Goal: Task Accomplishment & Management: Use online tool/utility

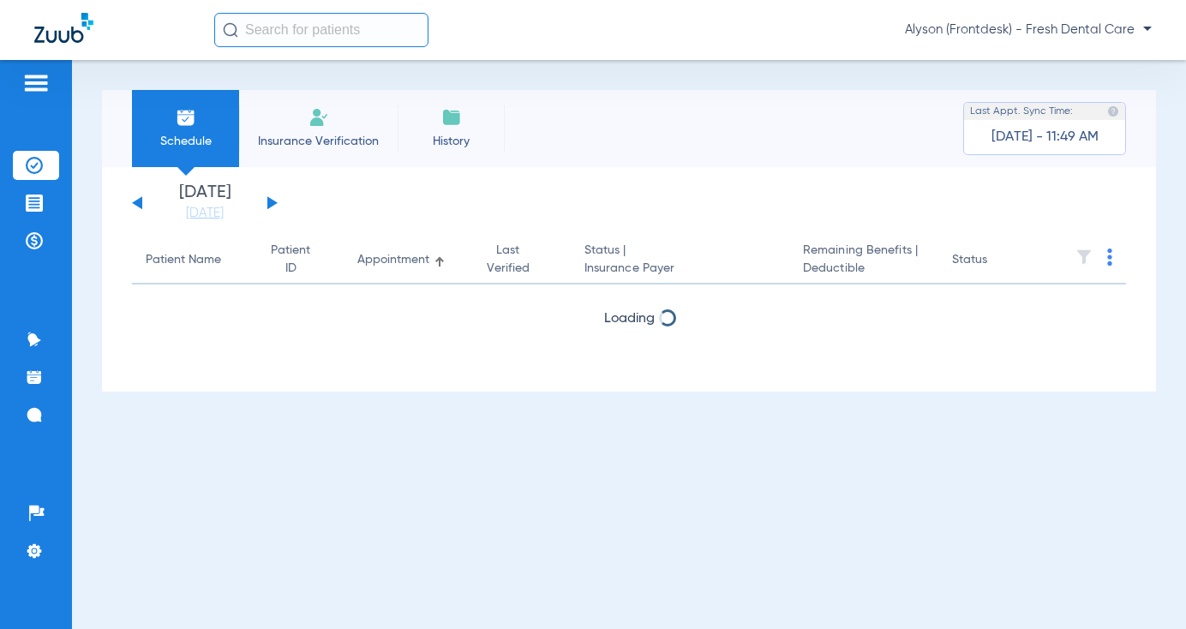
click at [378, 30] on input "text" at bounding box center [321, 30] width 214 height 34
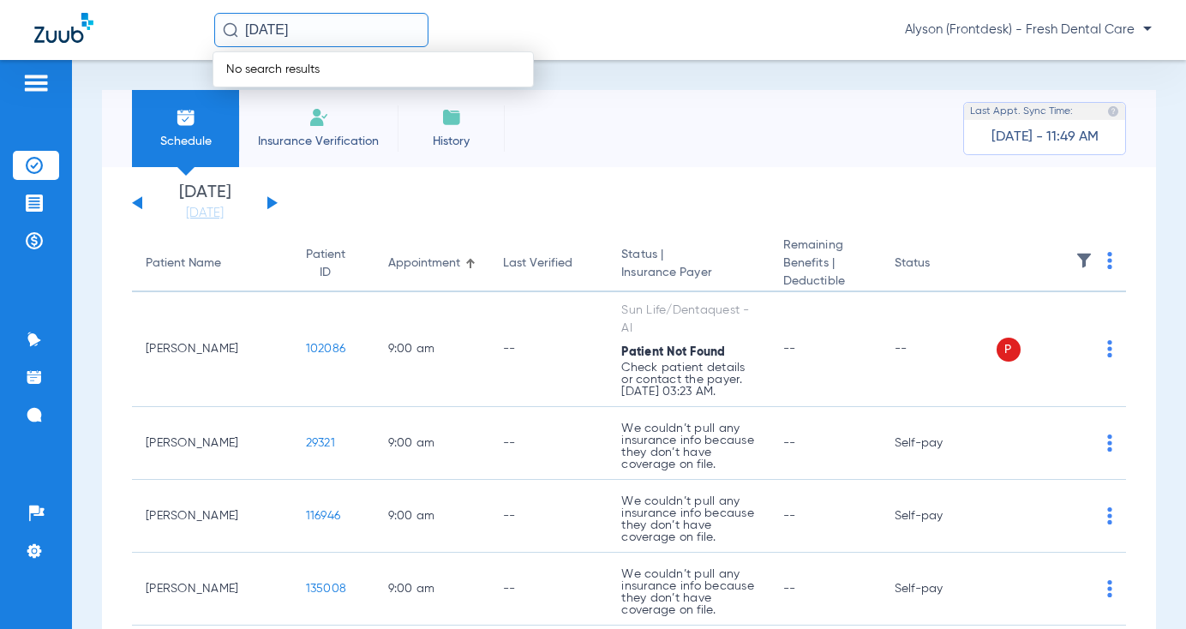
drag, startPoint x: 284, startPoint y: 25, endPoint x: 304, endPoint y: 45, distance: 28.5
click at [284, 25] on input "[DATE]" at bounding box center [321, 30] width 214 height 34
drag, startPoint x: 338, startPoint y: 34, endPoint x: -16, endPoint y: 42, distance: 353.9
click at [0, 42] on html "[DATE] No search results [PERSON_NAME] (Frontdesk) - Fresh Dental Care Patients…" at bounding box center [593, 314] width 1186 height 629
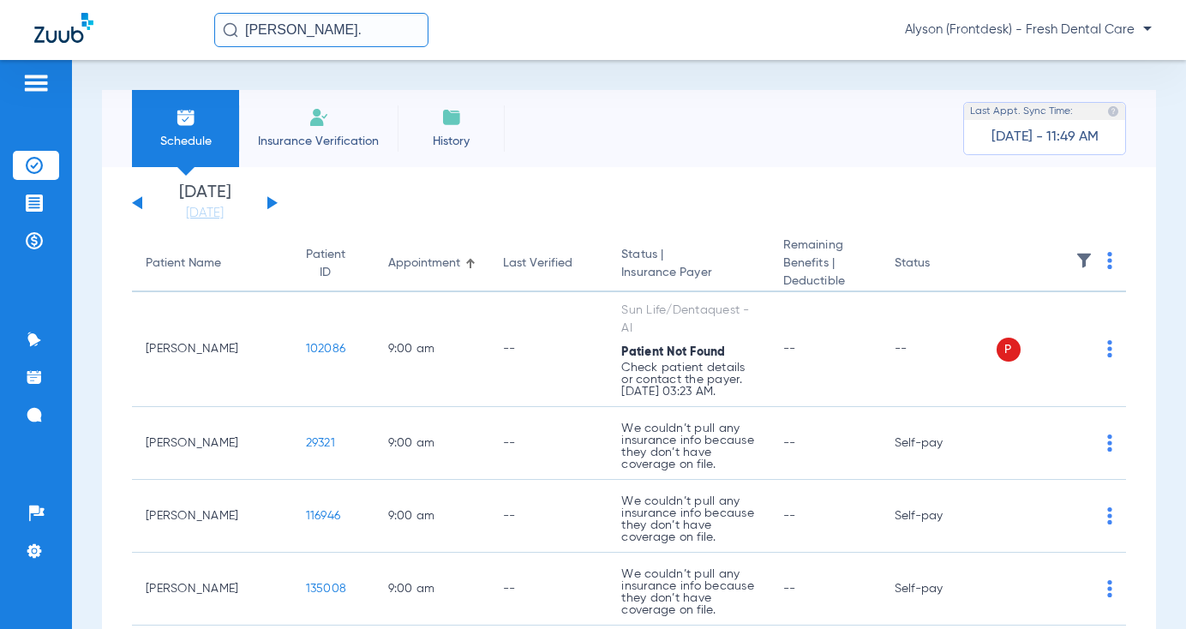
type input "[PERSON_NAME]"
click at [421, 38] on input "[PERSON_NAME]" at bounding box center [321, 30] width 214 height 34
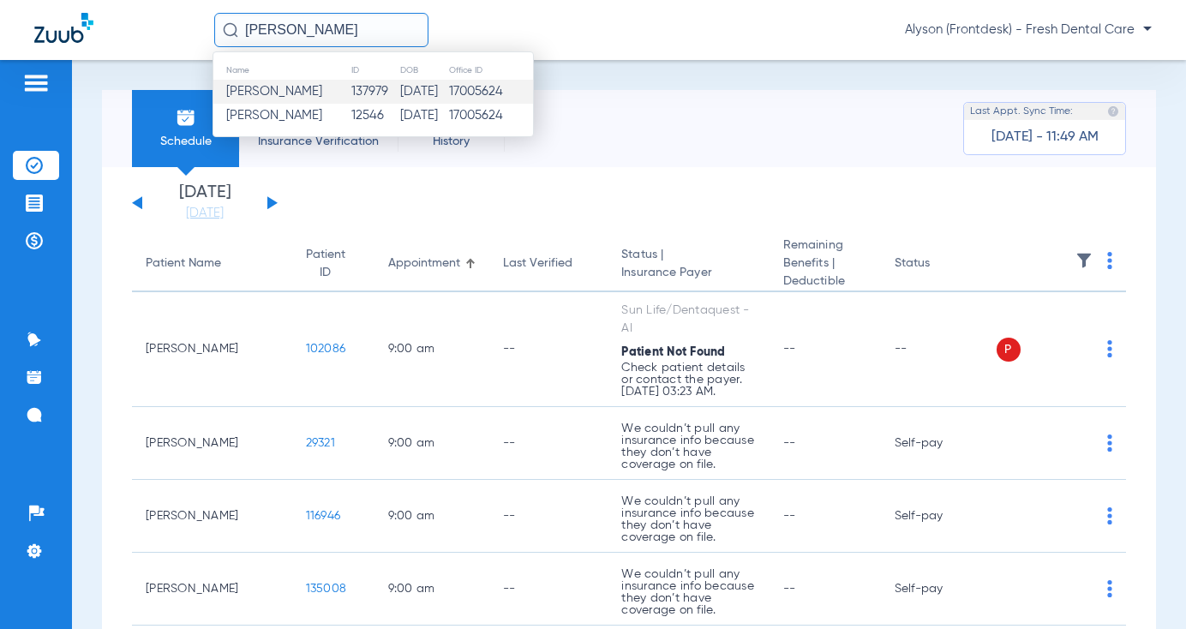
click at [310, 89] on span "[PERSON_NAME]" at bounding box center [274, 91] width 96 height 13
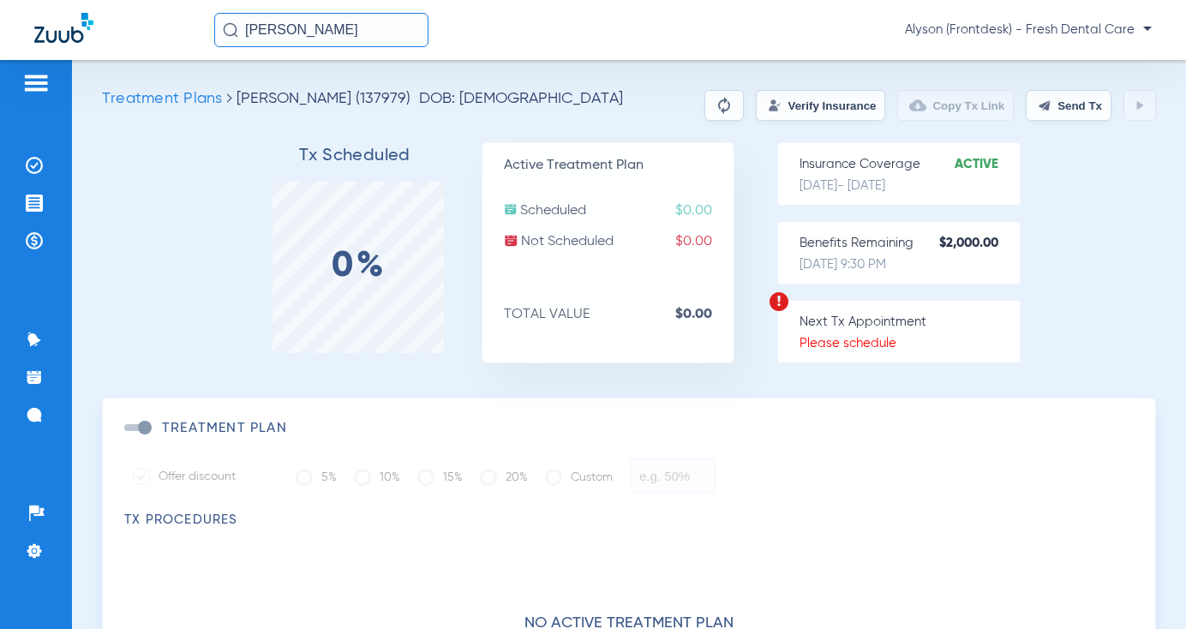
click at [846, 119] on button "Verify Insurance" at bounding box center [820, 105] width 129 height 31
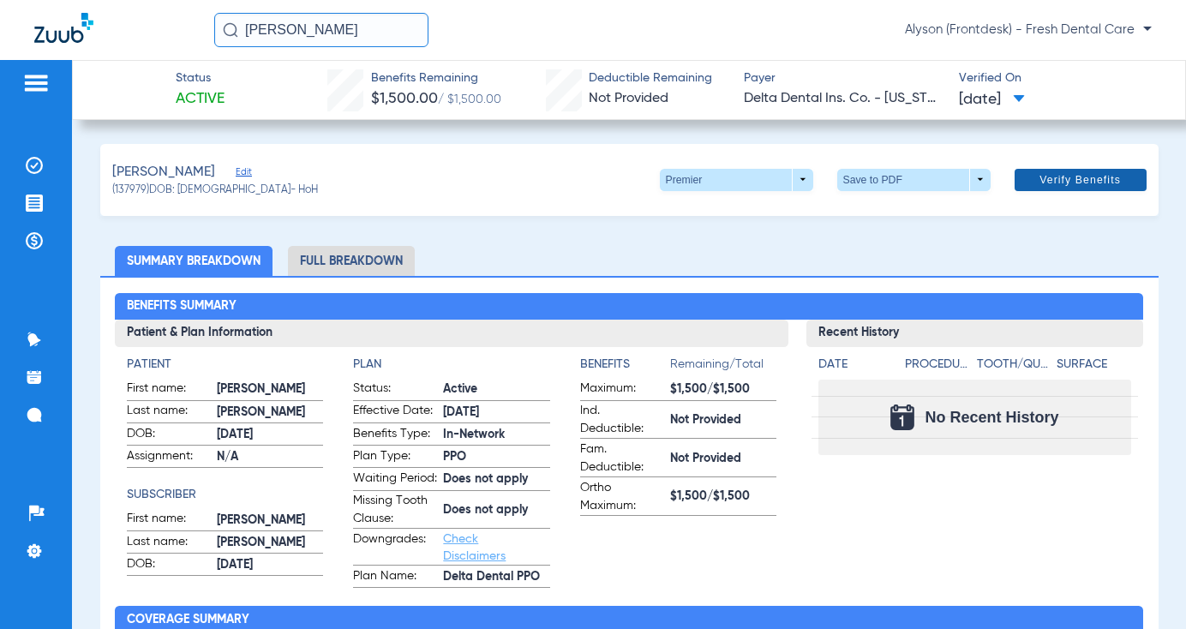
click at [1036, 170] on span at bounding box center [1080, 179] width 132 height 41
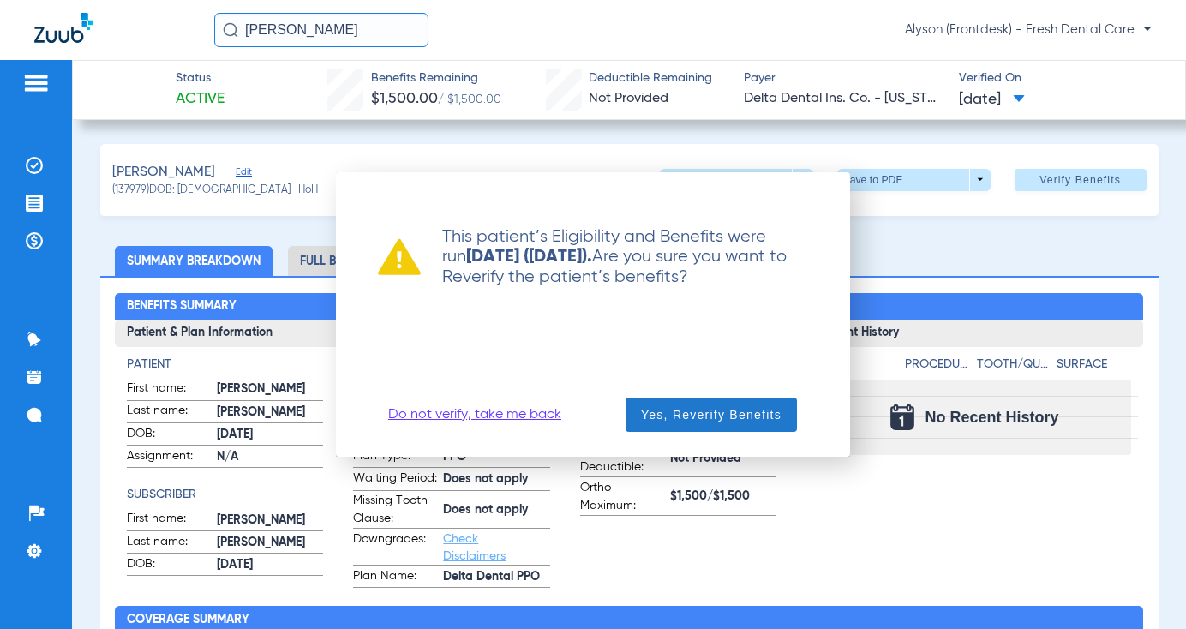
click at [703, 416] on span "Yes, Reverify Benefits" at bounding box center [711, 414] width 141 height 17
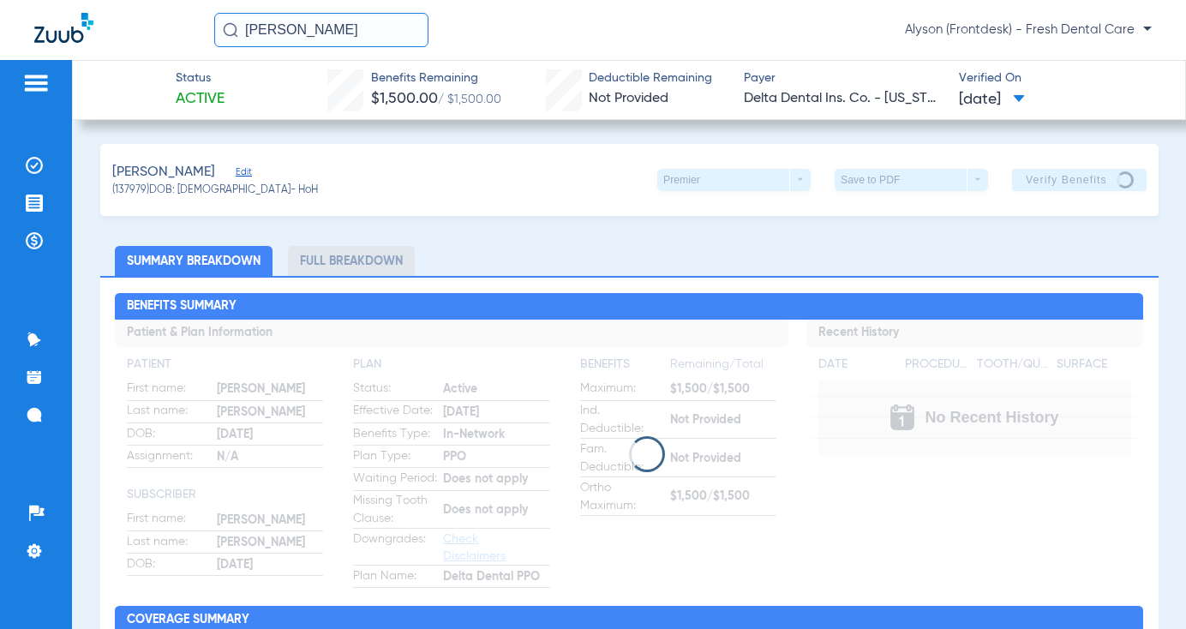
click at [1025, 92] on span "[DATE]" at bounding box center [992, 99] width 66 height 21
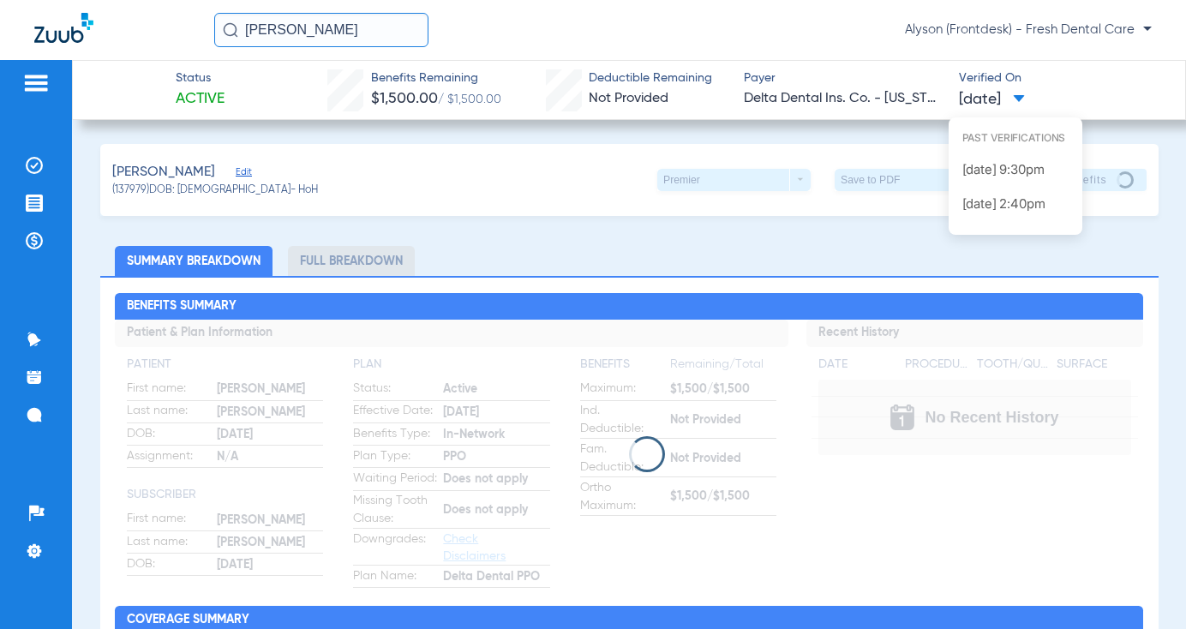
click at [1044, 92] on div at bounding box center [593, 314] width 1186 height 629
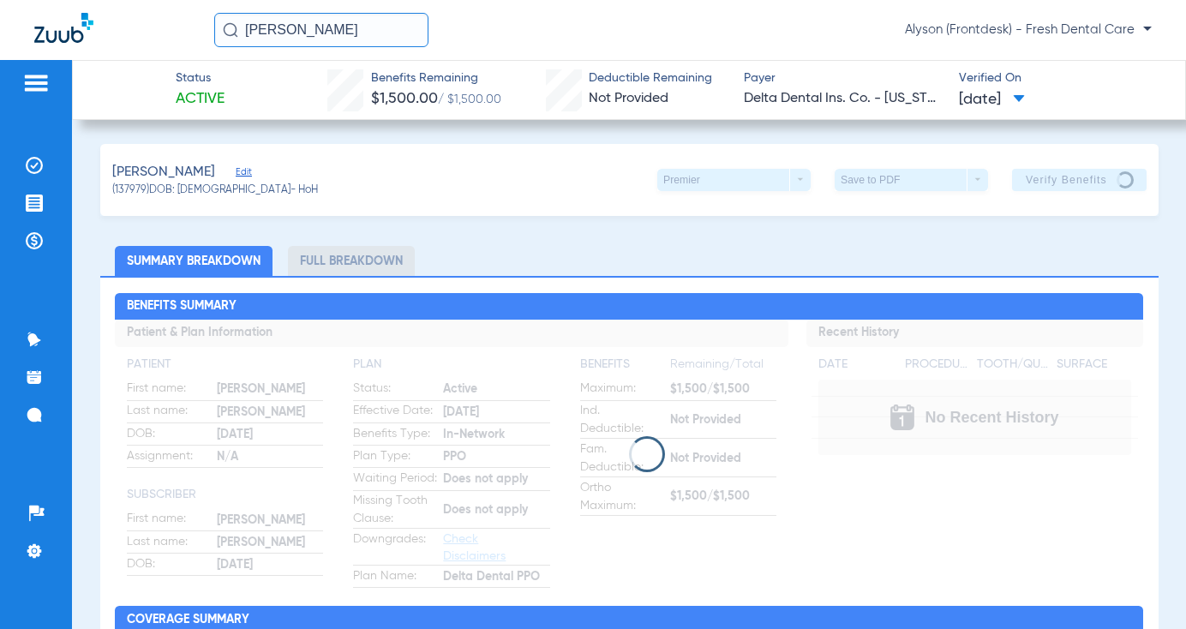
scroll to position [86, 0]
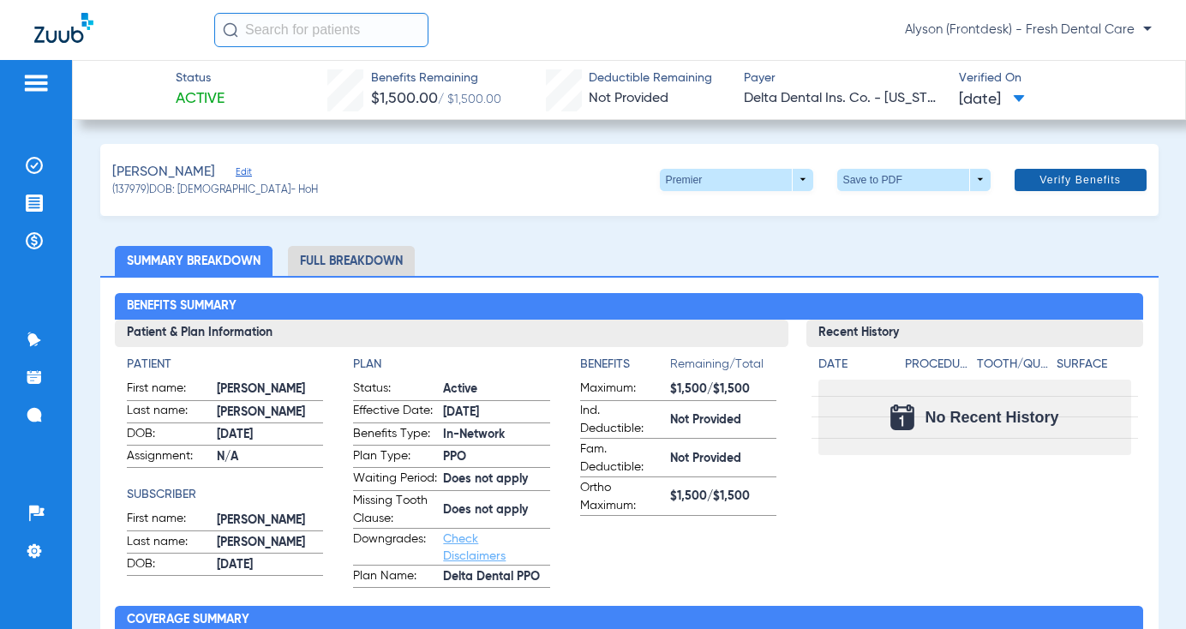
click at [1067, 177] on span "Verify Benefits" at bounding box center [1079, 180] width 81 height 14
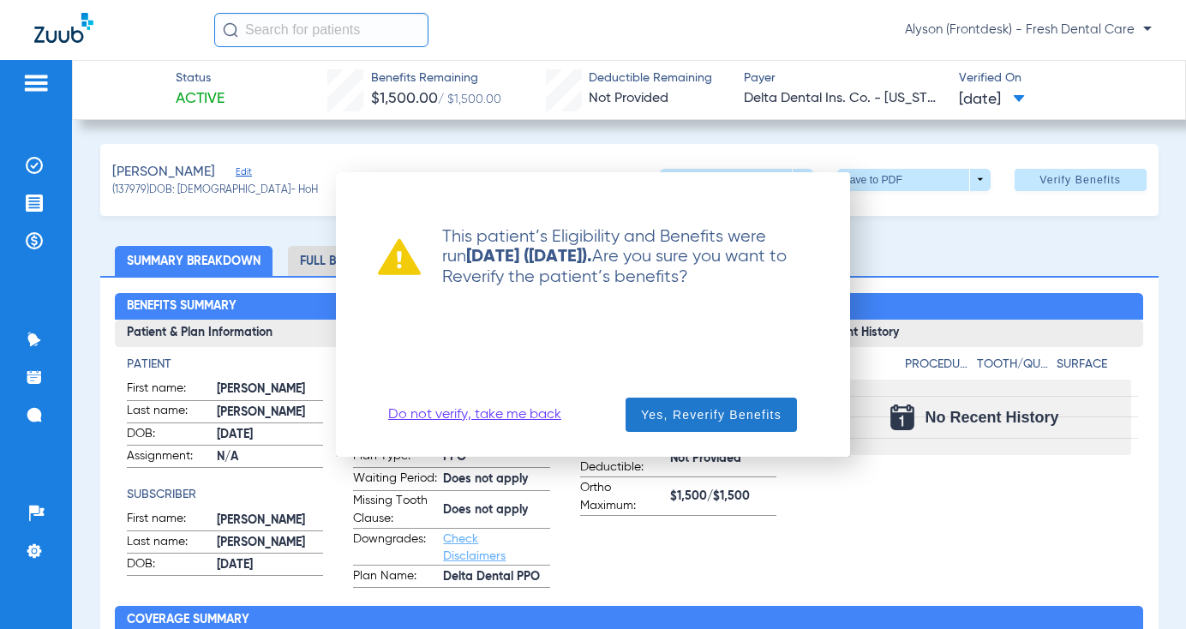
click at [674, 422] on span "Yes, Reverify Benefits" at bounding box center [711, 414] width 141 height 17
